Goal: Navigation & Orientation: Find specific page/section

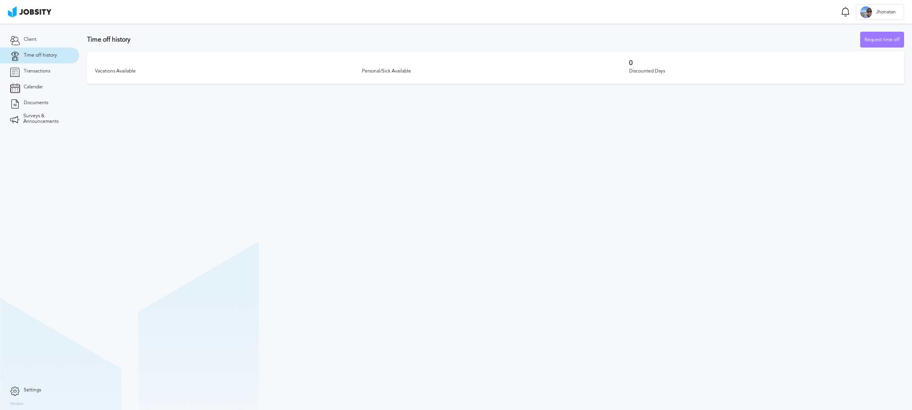
click at [31, 58] on span "Time off history" at bounding box center [40, 56] width 33 height 6
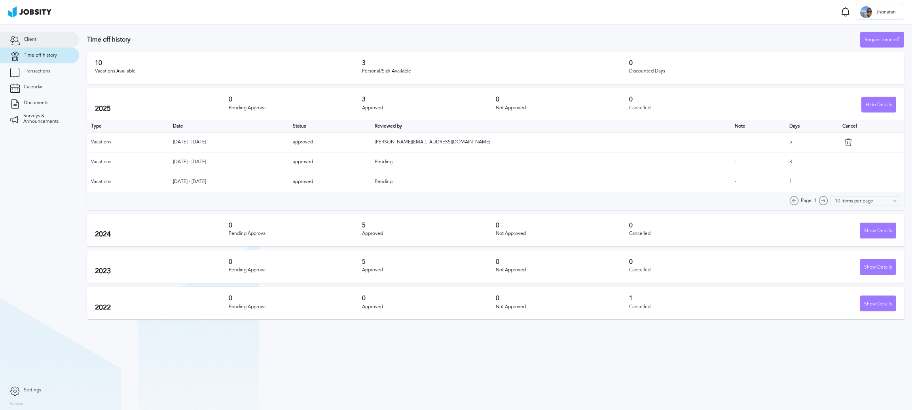
click at [45, 35] on link "Client" at bounding box center [39, 40] width 79 height 16
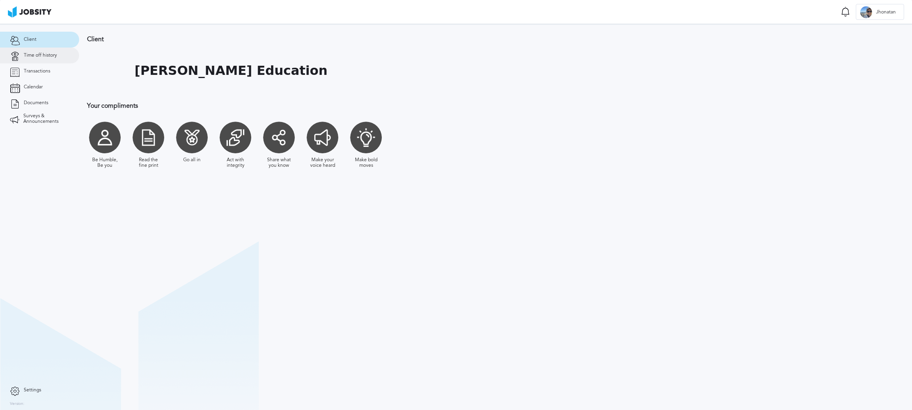
click at [30, 53] on span "Time off history" at bounding box center [40, 56] width 33 height 6
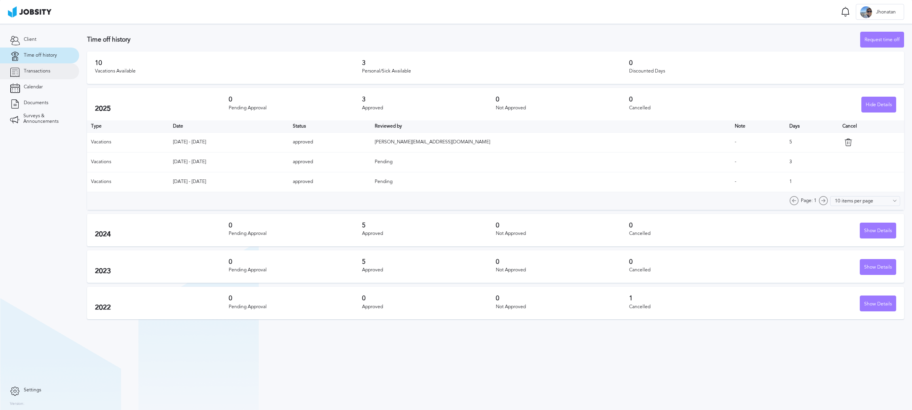
click at [32, 67] on link "Transactions" at bounding box center [39, 71] width 79 height 16
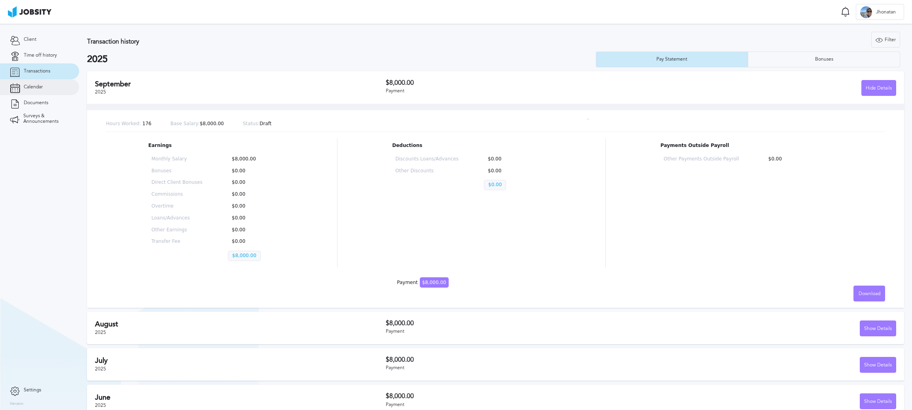
click at [31, 87] on span "Calendar" at bounding box center [33, 87] width 19 height 6
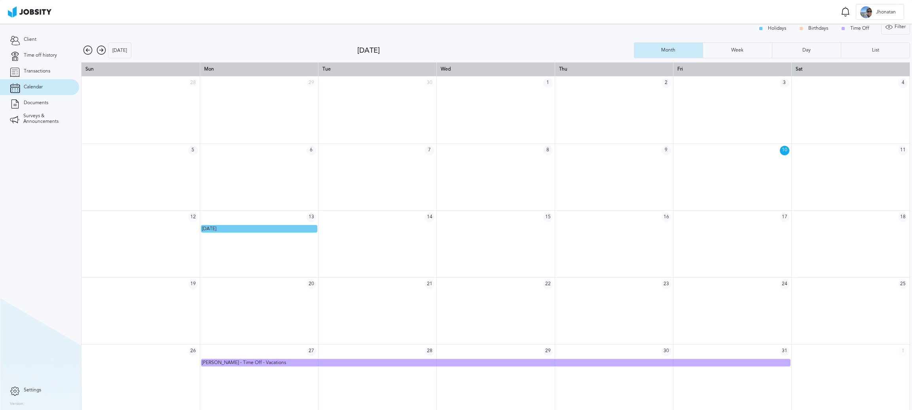
scroll to position [11, 0]
